Goal: Transaction & Acquisition: Obtain resource

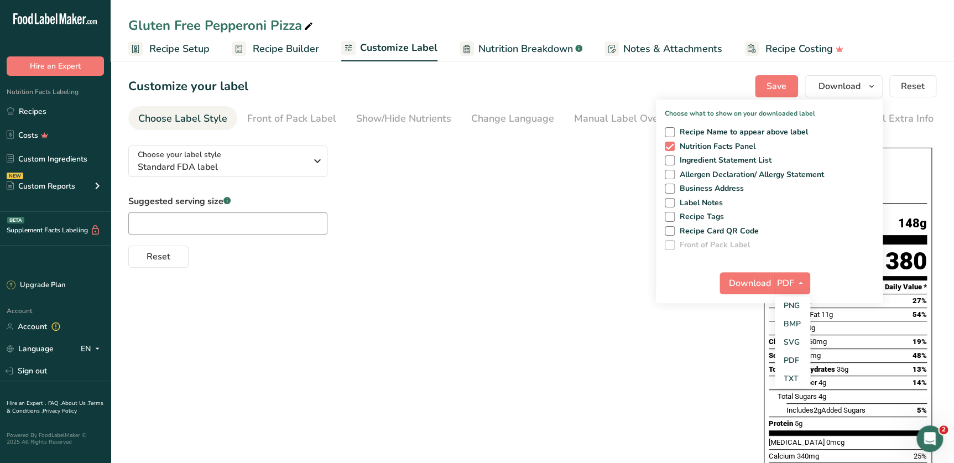
scroll to position [85, 0]
click at [482, 234] on div "Suggested serving size .a-a{fill:#347362;}.b-a{fill:#fff;} Reset" at bounding box center [434, 231] width 613 height 73
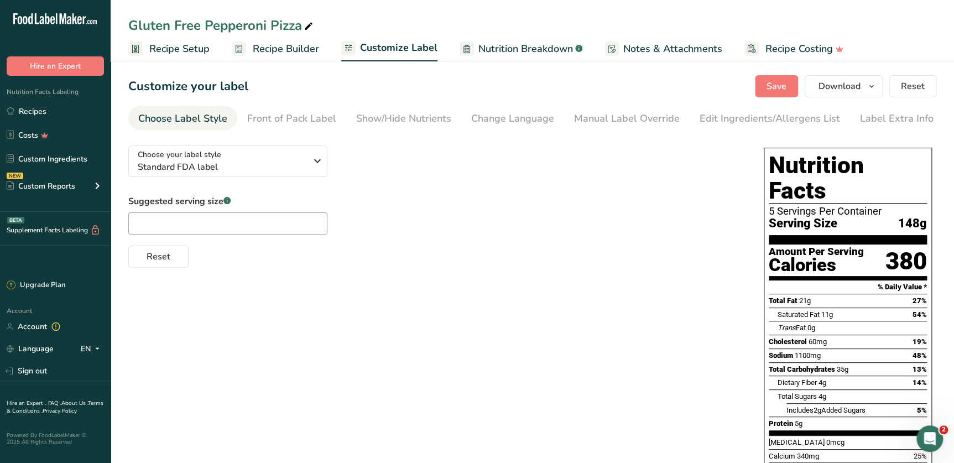
scroll to position [0, 0]
click at [874, 84] on icon "button" at bounding box center [871, 87] width 9 height 14
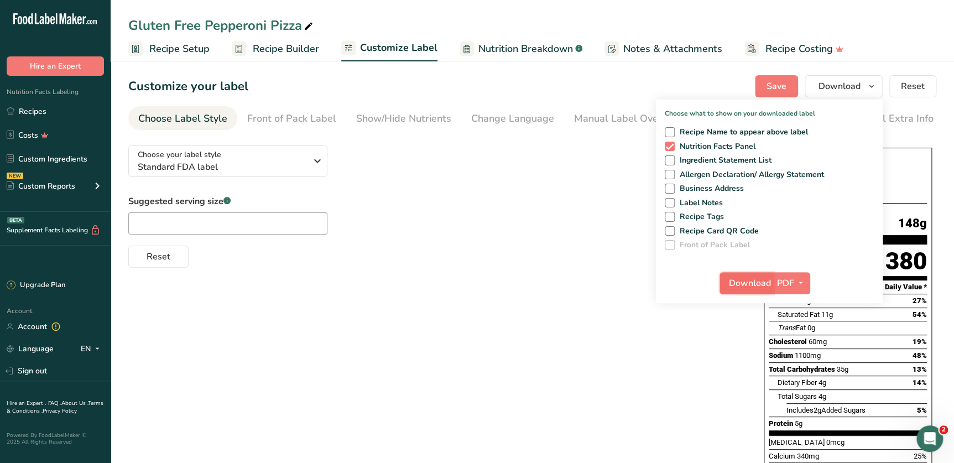
click at [771, 282] on span "Download" at bounding box center [750, 283] width 42 height 13
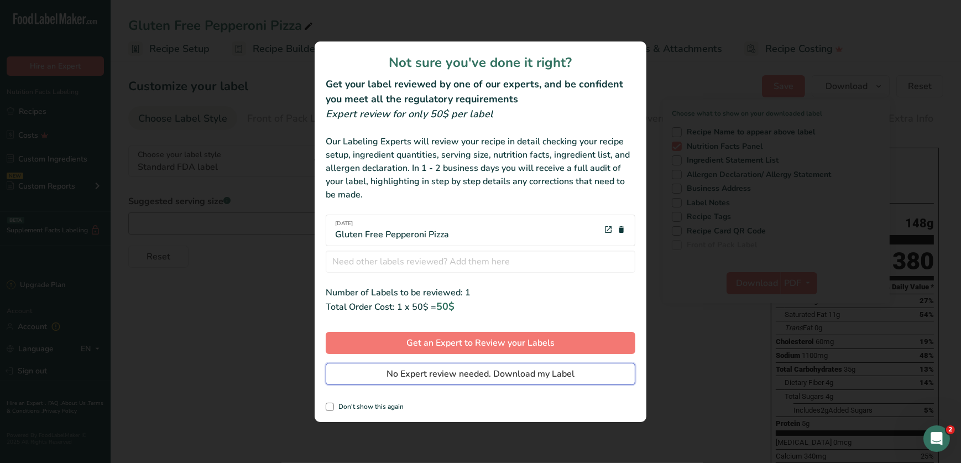
click at [558, 370] on span "No Expert review needed. Download my Label" at bounding box center [481, 373] width 188 height 13
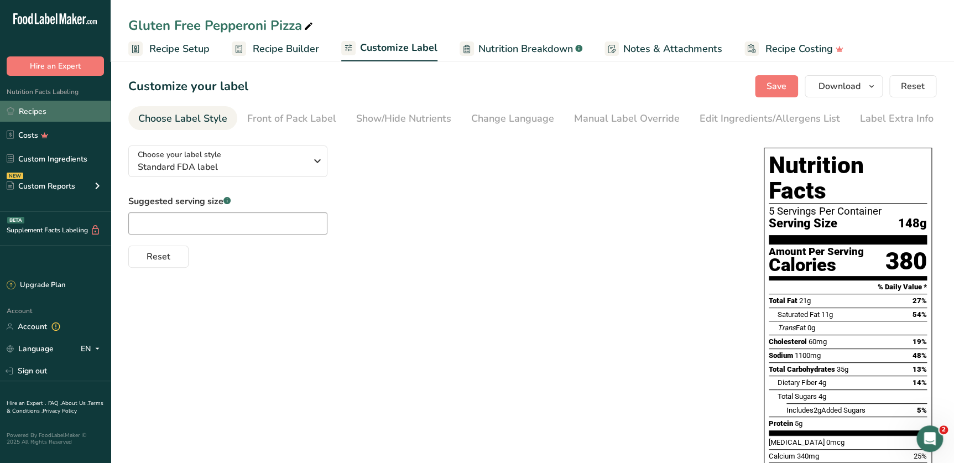
click at [39, 107] on link "Recipes" at bounding box center [55, 111] width 111 height 21
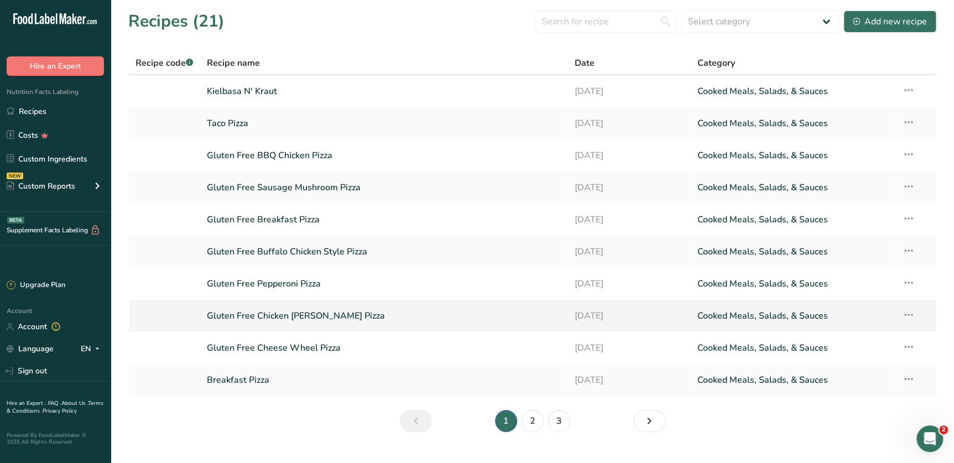
click at [259, 314] on link "Gluten Free Chicken [PERSON_NAME] Pizza" at bounding box center [384, 315] width 355 height 23
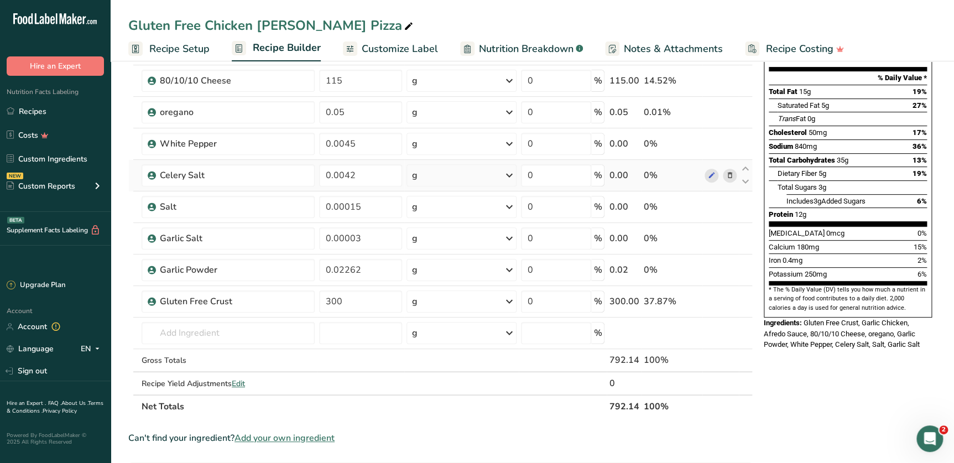
scroll to position [100, 0]
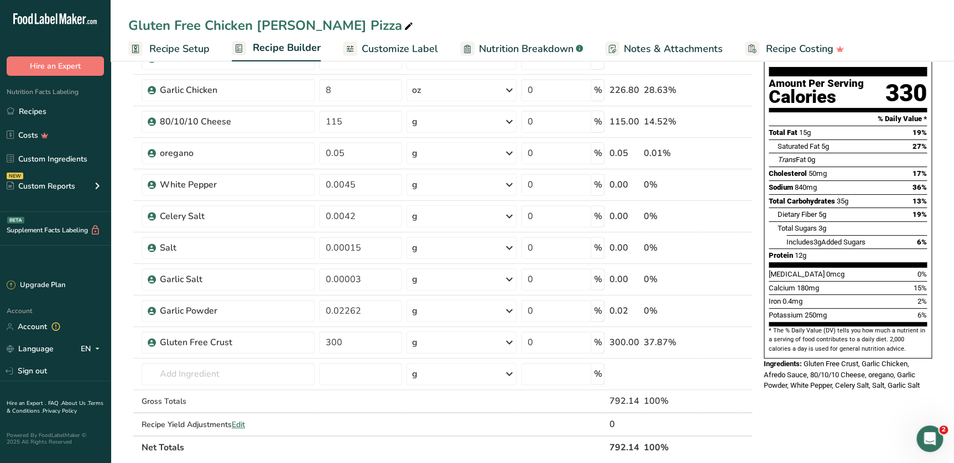
click at [847, 415] on div "Nutrition Facts 5 Servings Per Container Serving Size 158g Amount Per Serving C…" at bounding box center [847, 413] width 177 height 876
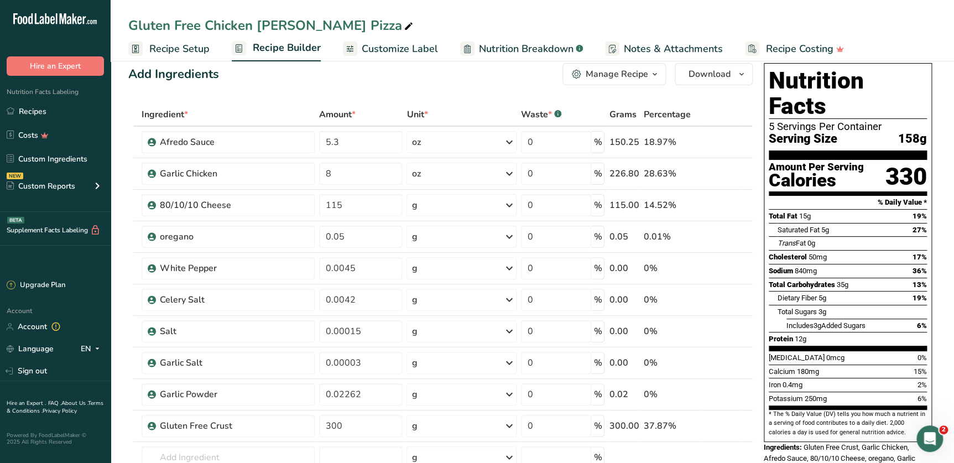
scroll to position [0, 0]
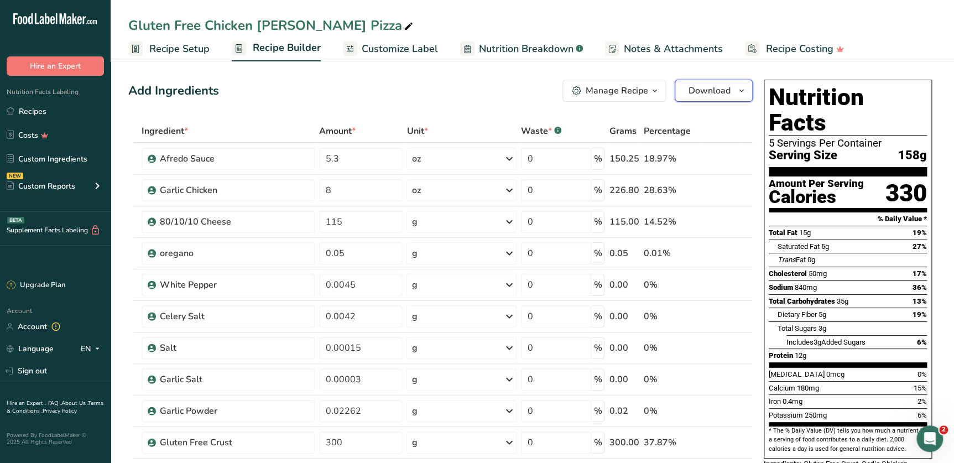
click at [741, 90] on icon "button" at bounding box center [741, 91] width 9 height 14
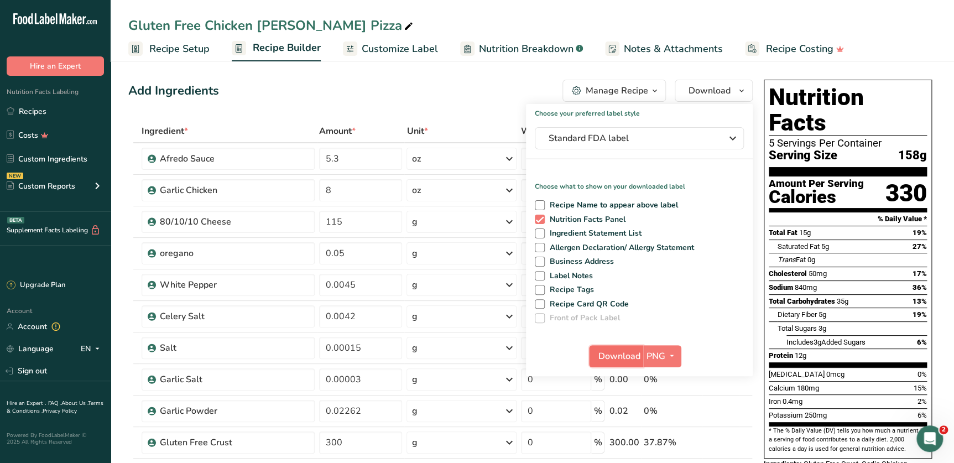
click at [633, 355] on span "Download" at bounding box center [620, 356] width 42 height 13
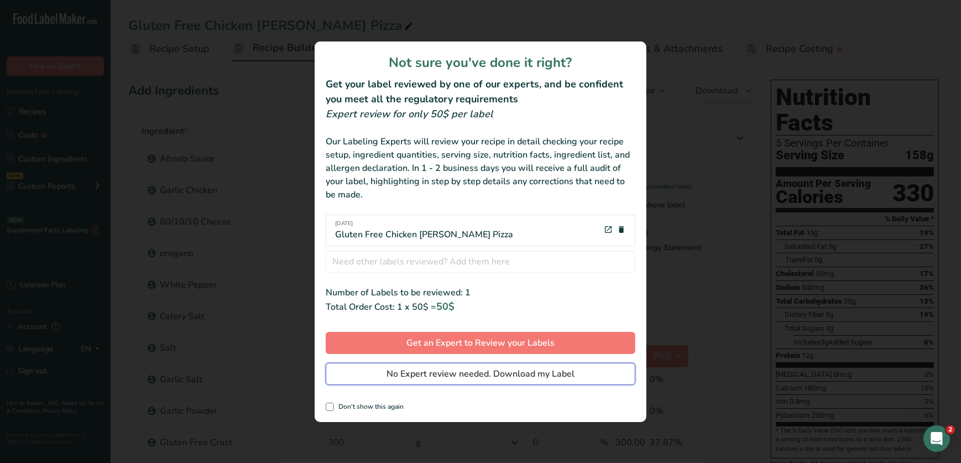
click at [575, 376] on button "No Expert review needed. Download my Label" at bounding box center [481, 374] width 310 height 22
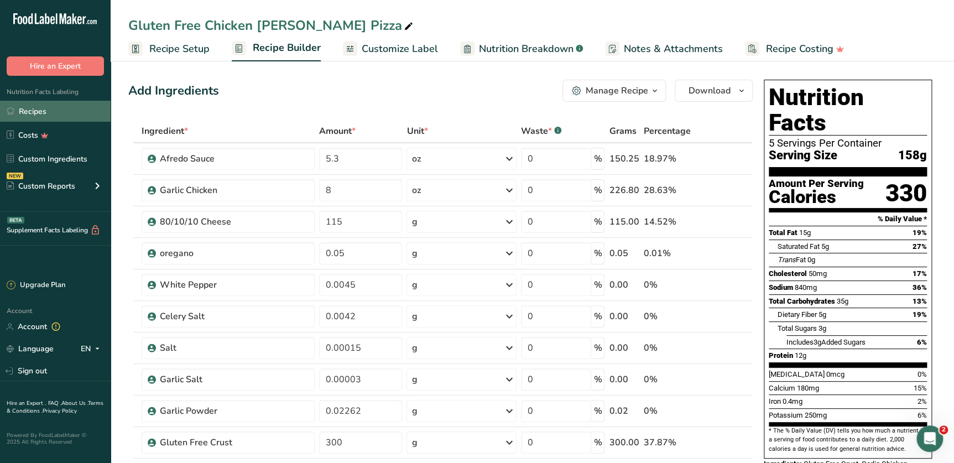
click at [41, 111] on link "Recipes" at bounding box center [55, 111] width 111 height 21
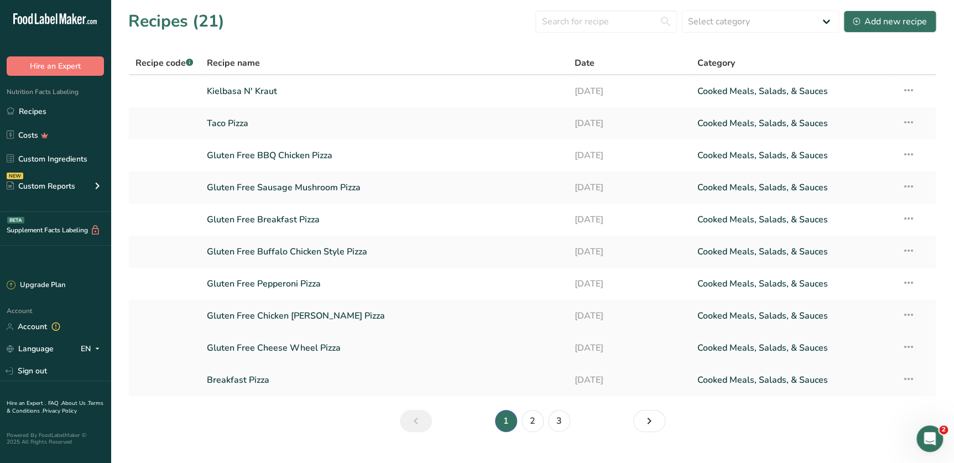
click at [322, 345] on link "Gluten Free Cheese Wheel Pizza" at bounding box center [384, 347] width 355 height 23
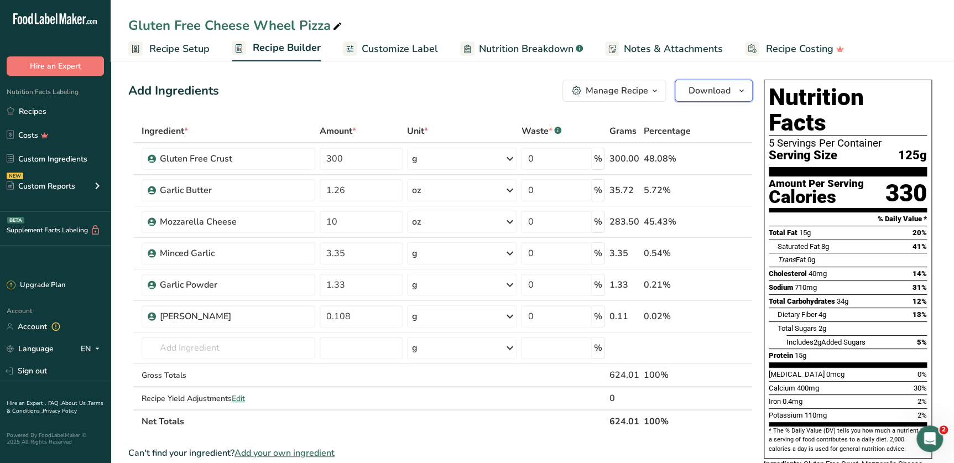
click at [738, 87] on icon "button" at bounding box center [741, 91] width 9 height 14
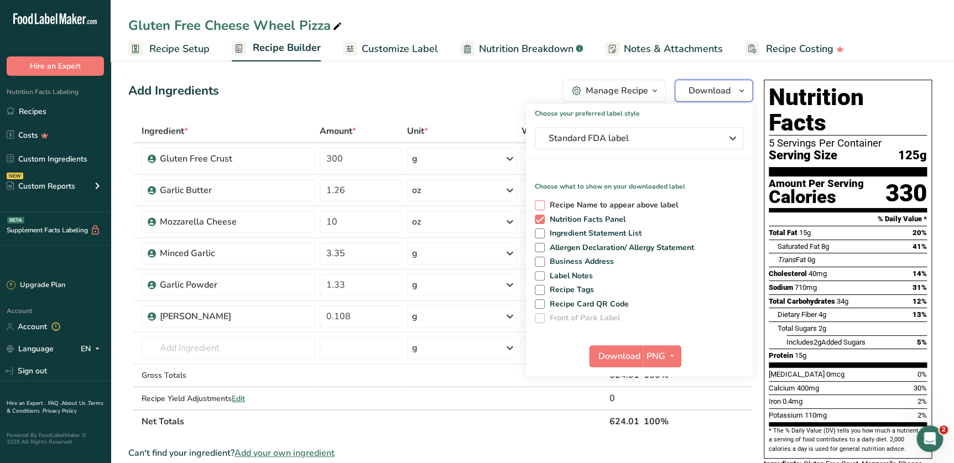
scroll to position [50, 0]
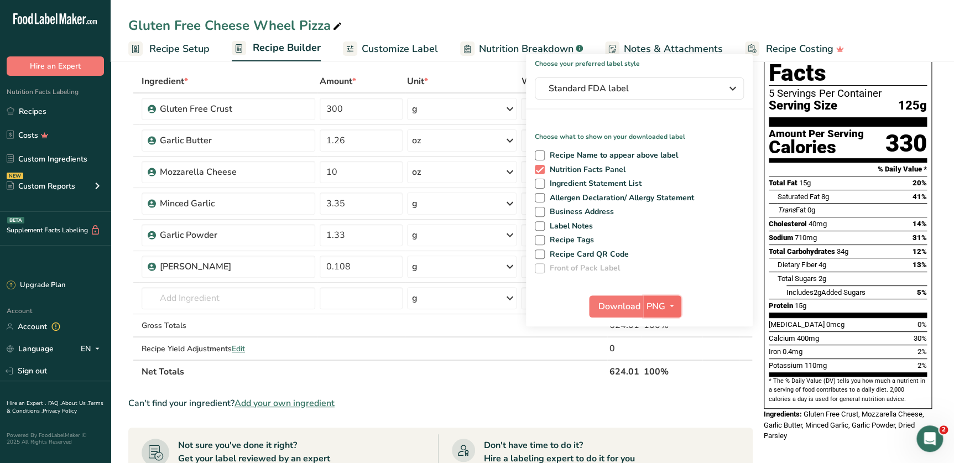
click at [673, 302] on icon "button" at bounding box center [672, 306] width 9 height 14
click at [664, 304] on span "PNG" at bounding box center [656, 306] width 19 height 13
click at [634, 301] on span "Download" at bounding box center [620, 306] width 42 height 13
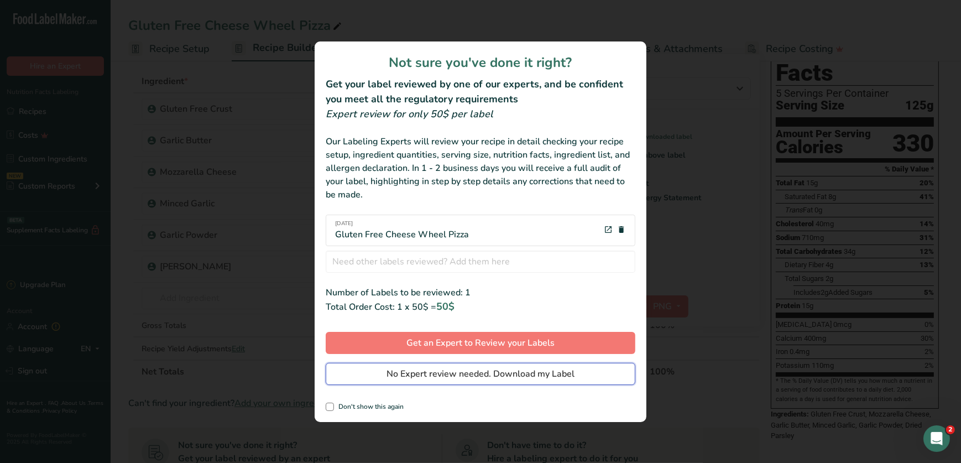
click at [432, 368] on span "No Expert review needed. Download my Label" at bounding box center [481, 373] width 188 height 13
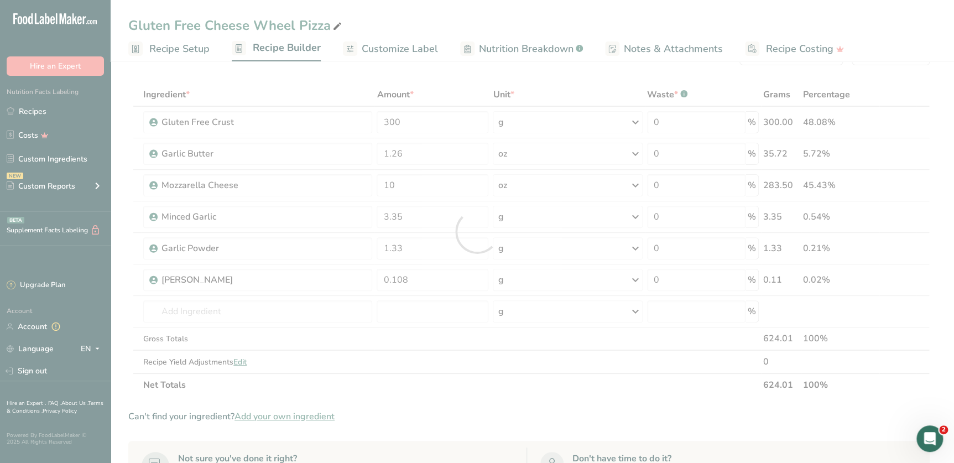
scroll to position [0, 0]
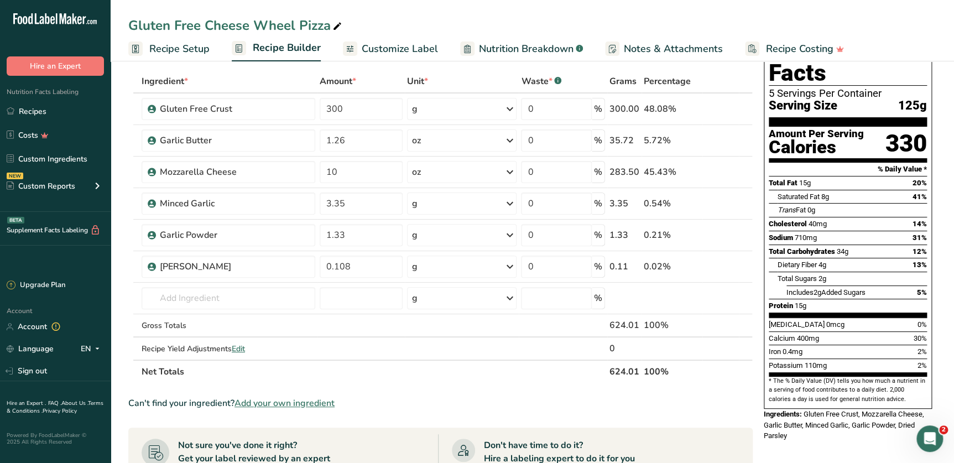
click at [917, 33] on div "Gluten Free Cheese Wheel Pizza" at bounding box center [533, 25] width 844 height 20
